Goal: Navigation & Orientation: Understand site structure

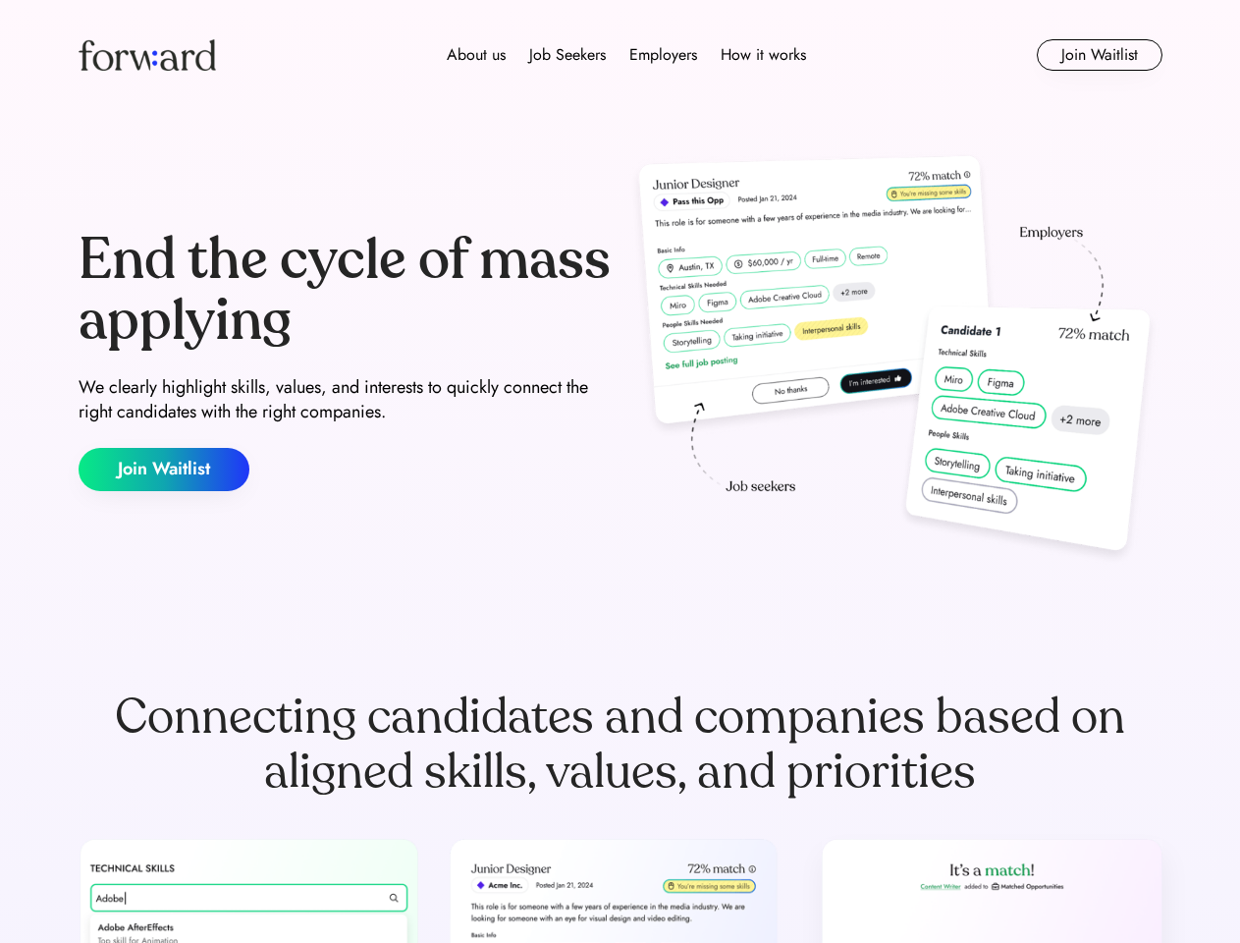
click at [620, 471] on div "End the cycle of mass applying We clearly highlight skills, values, and interes…" at bounding box center [621, 360] width 1084 height 422
click at [621, 55] on div "About us Job Seekers Employers How it works" at bounding box center [627, 55] width 774 height 24
click at [147, 55] on img at bounding box center [147, 54] width 137 height 31
click at [626, 55] on div "About us Job Seekers Employers How it works" at bounding box center [627, 55] width 774 height 24
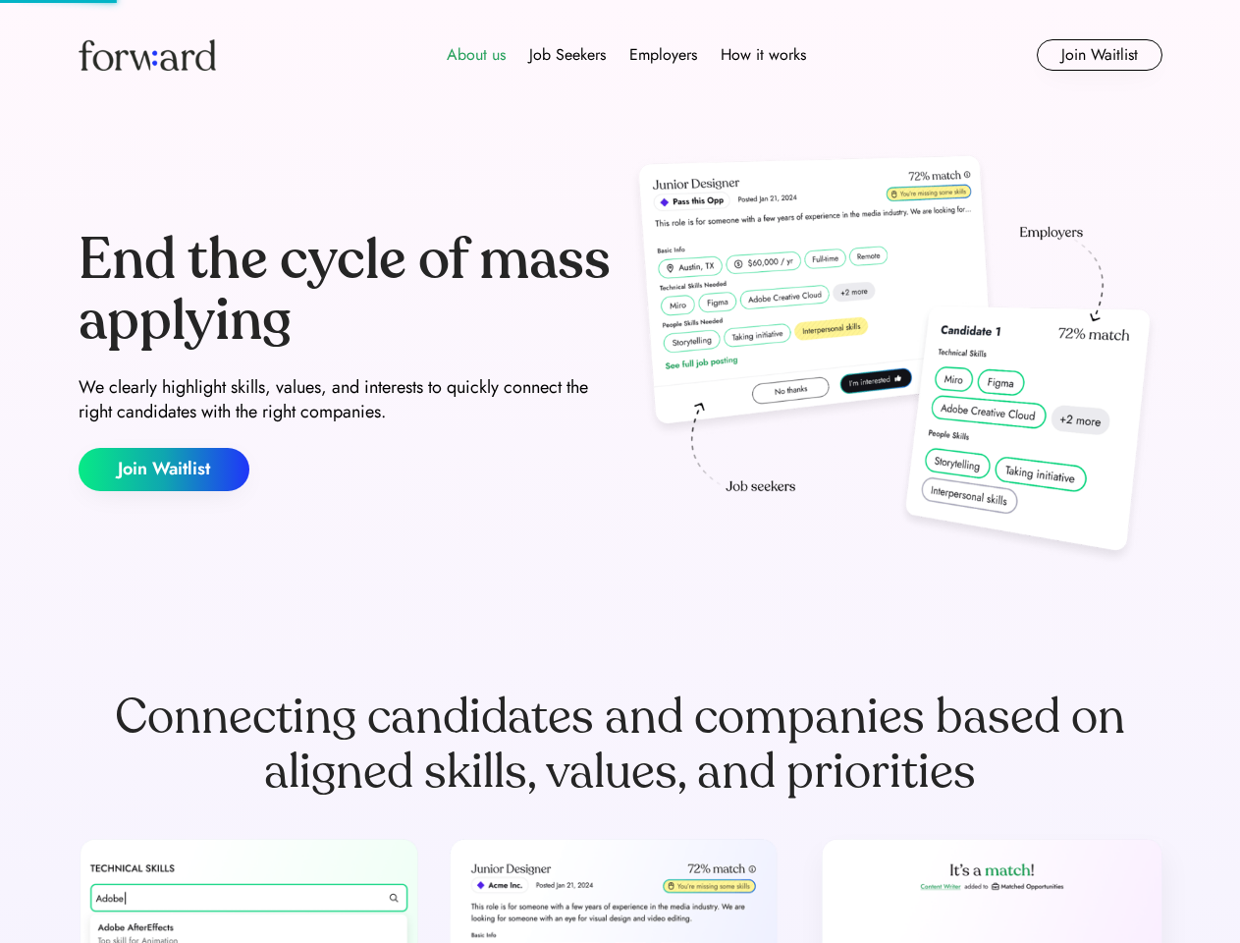
click at [476, 55] on div "About us" at bounding box center [476, 55] width 59 height 24
click at [567, 55] on div "Job Seekers" at bounding box center [567, 55] width 77 height 24
click at [663, 55] on div "Employers" at bounding box center [663, 55] width 68 height 24
click at [762, 55] on div "How it works" at bounding box center [763, 55] width 85 height 24
click at [1099, 55] on button "Join Waitlist" at bounding box center [1100, 54] width 126 height 31
